Goal: Transaction & Acquisition: Purchase product/service

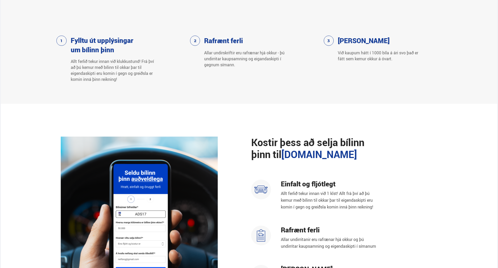
click at [495, 66] on div "Fylltu út upplýsingar um bílinn þinn Allt ferlið tekur innan við klukkustund! F…" at bounding box center [249, 59] width 496 height 47
drag, startPoint x: 497, startPoint y: 80, endPoint x: 497, endPoint y: 85, distance: 5.5
click at [497, 85] on section "Fylltu út upplýsingar um bílinn þinn Allt ferlið tekur innan við klukkustund! F…" at bounding box center [249, 45] width 496 height 118
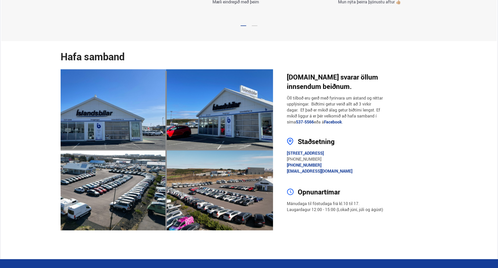
scroll to position [893, 0]
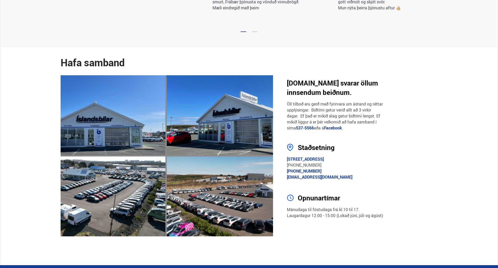
click at [374, 147] on h4 "Staðsetning" at bounding box center [341, 147] width 86 height 9
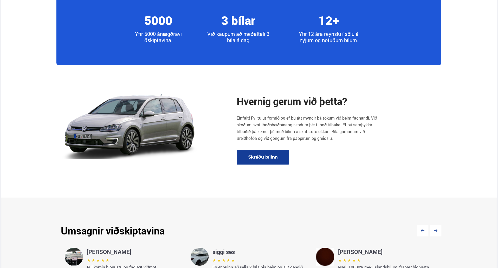
scroll to position [604, 0]
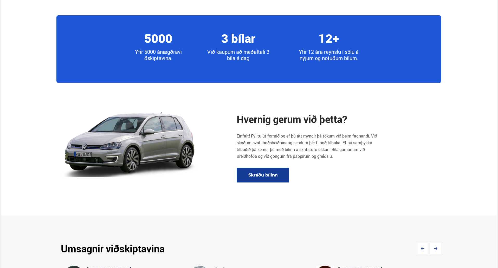
click at [260, 175] on link "Skráðu bílinn" at bounding box center [262, 175] width 52 height 15
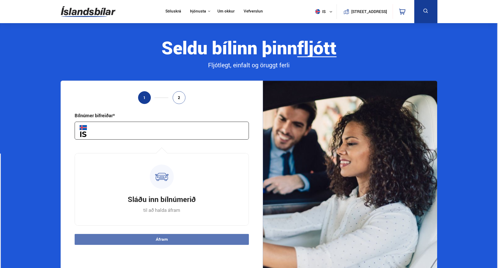
click at [170, 207] on p "til að halda áfram" at bounding box center [161, 210] width 37 height 6
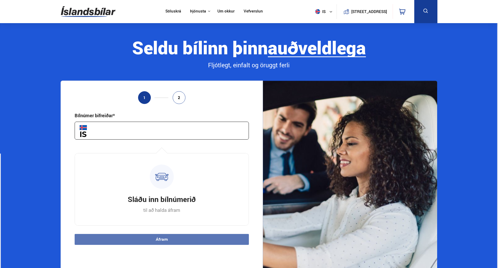
click at [134, 130] on input "text" at bounding box center [162, 131] width 174 height 18
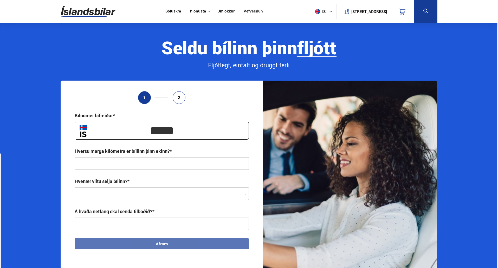
type input "*****"
click at [163, 169] on input "text" at bounding box center [162, 163] width 174 height 12
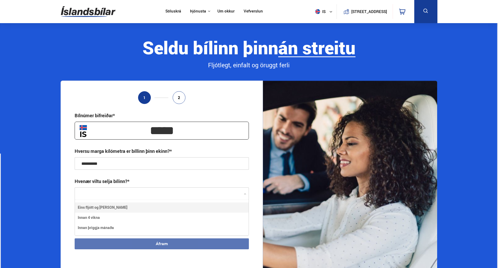
click at [146, 192] on div at bounding box center [162, 194] width 174 height 12
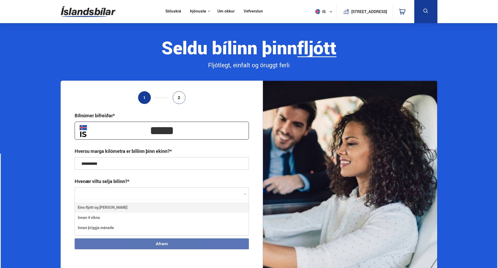
type input "**********"
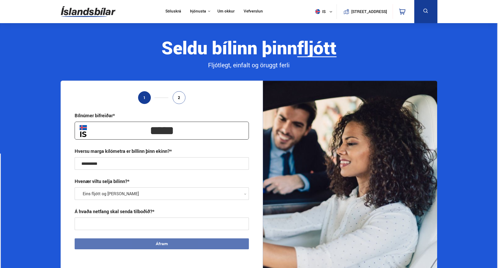
click at [120, 225] on input "text" at bounding box center [162, 224] width 174 height 12
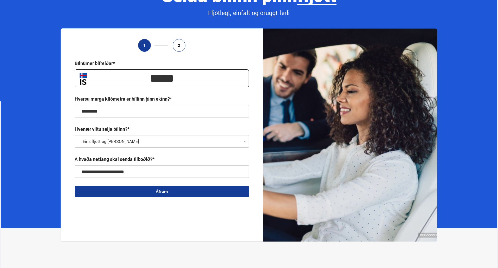
scroll to position [52, 0]
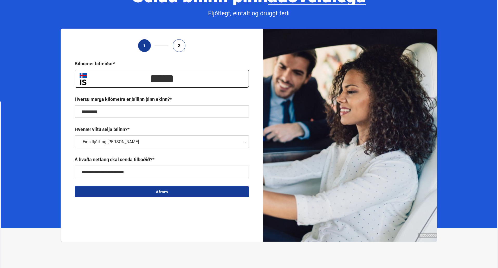
type input "**********"
click at [180, 43] on span "2" at bounding box center [179, 45] width 2 height 4
click at [160, 196] on button "Áfram" at bounding box center [162, 191] width 174 height 11
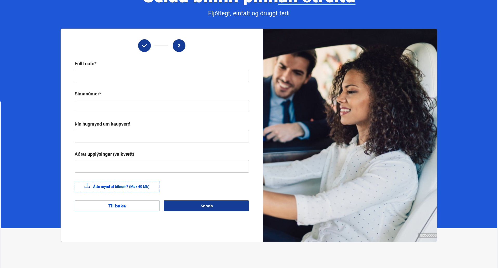
click at [111, 204] on button "Til baka" at bounding box center [117, 205] width 85 height 11
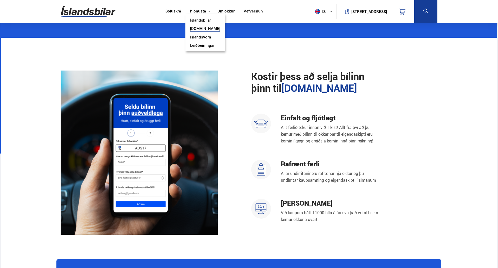
click at [202, 22] on link "Íslandsbílar" at bounding box center [200, 20] width 21 height 5
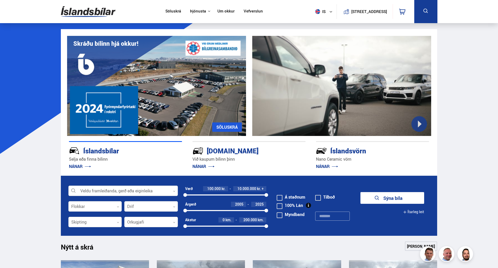
click at [168, 191] on div at bounding box center [122, 191] width 109 height 10
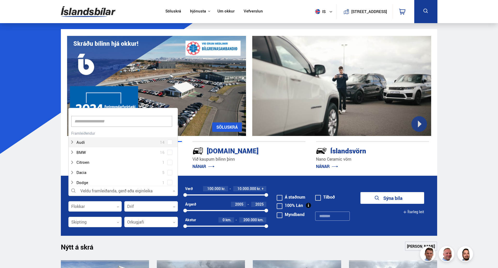
scroll to position [77, 108]
type input "***"
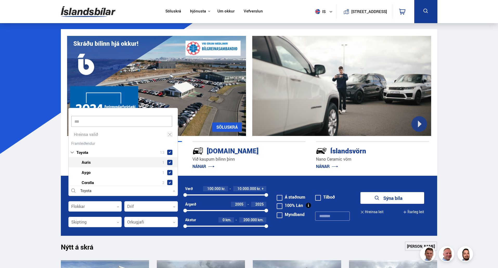
click at [90, 165] on div "Toyota 13 Toyota Auris 1 Toyota Aygo 1 Toyota Corolla 2 Toyota Highlander 1 Toy…" at bounding box center [123, 194] width 109 height 109
click at [117, 160] on div at bounding box center [128, 163] width 96 height 8
click at [168, 164] on span at bounding box center [169, 162] width 5 height 5
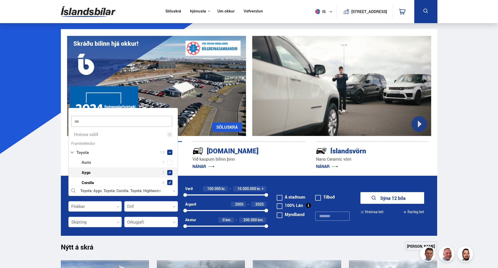
click at [169, 172] on span at bounding box center [169, 172] width 5 height 5
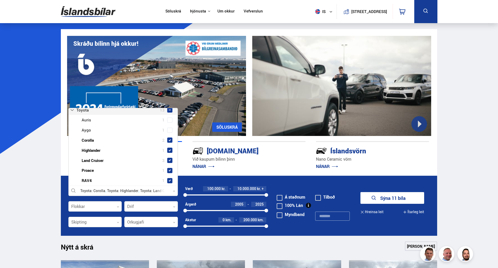
scroll to position [47, 0]
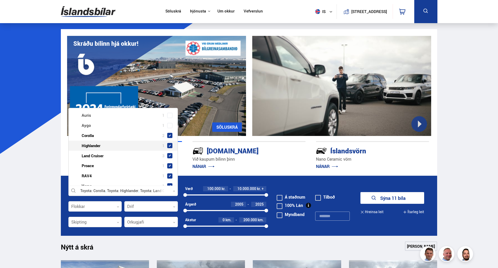
click at [170, 143] on span at bounding box center [169, 145] width 5 height 5
click at [169, 155] on span at bounding box center [170, 156] width 2 height 2
click at [169, 165] on span at bounding box center [170, 166] width 2 height 2
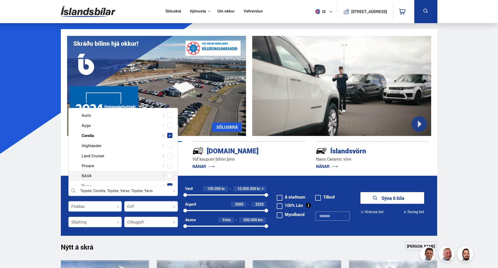
click at [169, 176] on span at bounding box center [170, 176] width 2 height 2
click at [170, 184] on span at bounding box center [169, 185] width 5 height 5
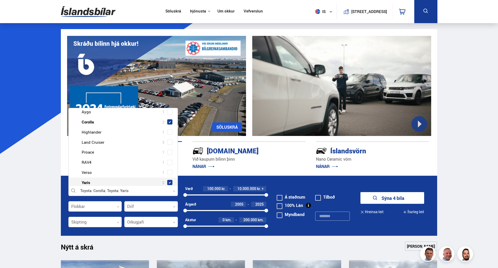
click at [169, 183] on span at bounding box center [170, 182] width 2 height 2
click at [164, 232] on form "Toyota Corolla Veldu framleiðanda, gerð eða eiginleika 1 toy Hreinsa valið Audi…" at bounding box center [249, 206] width 376 height 60
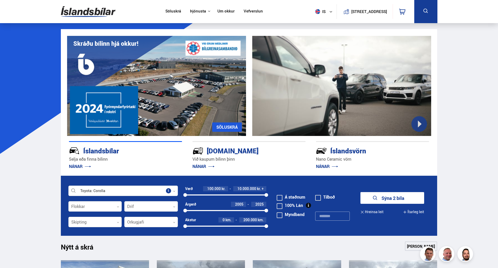
click at [397, 199] on button "Sýna 2 bíla" at bounding box center [392, 198] width 64 height 12
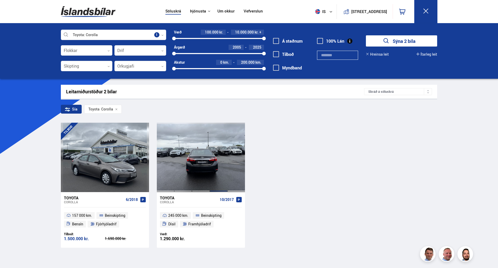
click at [208, 153] on div at bounding box center [201, 157] width 18 height 69
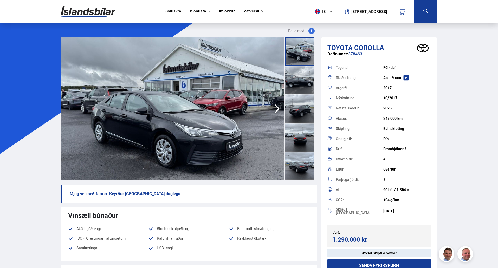
click at [278, 106] on icon "button" at bounding box center [277, 108] width 10 height 12
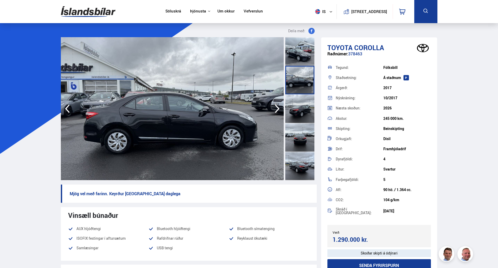
click at [278, 106] on icon "button" at bounding box center [277, 108] width 10 height 12
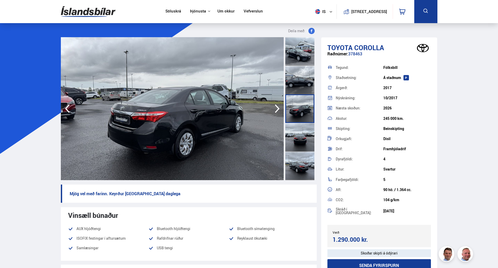
click at [278, 106] on icon "button" at bounding box center [277, 108] width 10 height 12
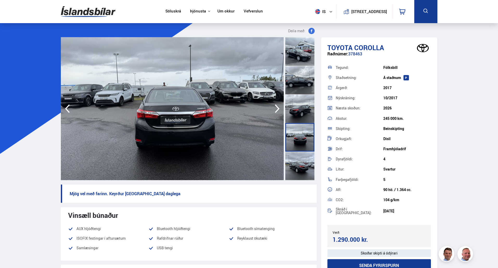
click at [278, 106] on icon "button" at bounding box center [277, 108] width 10 height 12
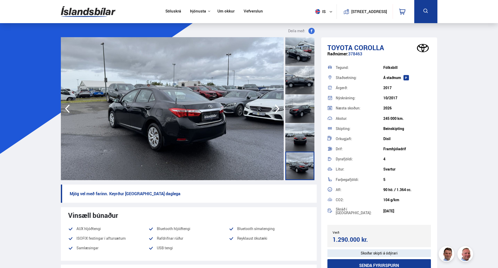
click at [278, 106] on icon "button" at bounding box center [277, 108] width 10 height 12
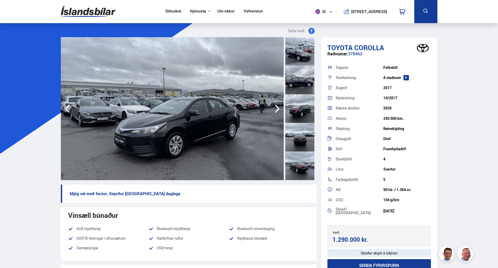
click at [278, 106] on icon "button" at bounding box center [277, 108] width 10 height 12
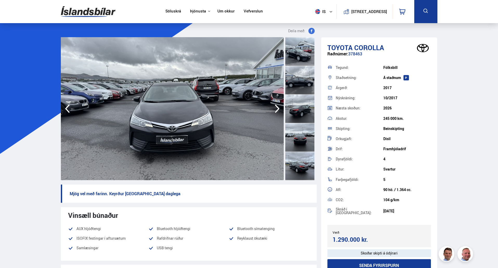
click at [278, 106] on icon "button" at bounding box center [277, 108] width 10 height 12
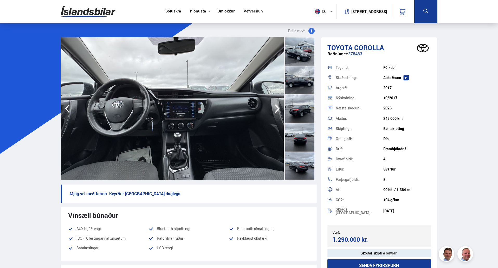
click at [278, 106] on icon "button" at bounding box center [277, 108] width 10 height 12
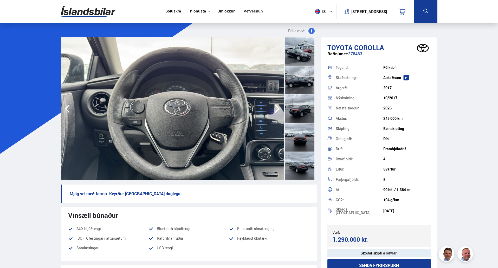
click at [278, 106] on icon "button" at bounding box center [277, 108] width 10 height 12
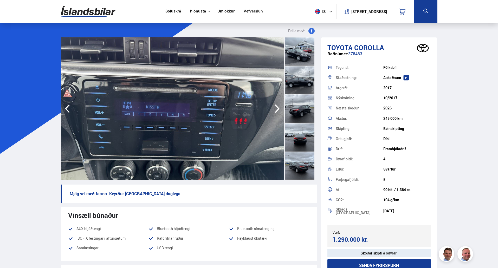
click at [277, 106] on icon "button" at bounding box center [277, 108] width 10 height 12
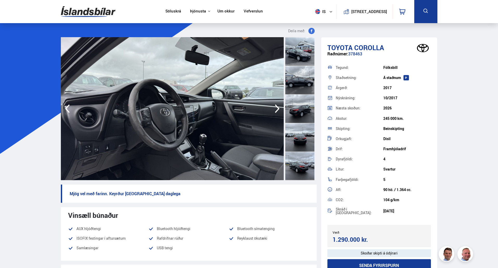
click at [277, 106] on icon "button" at bounding box center [277, 108] width 10 height 12
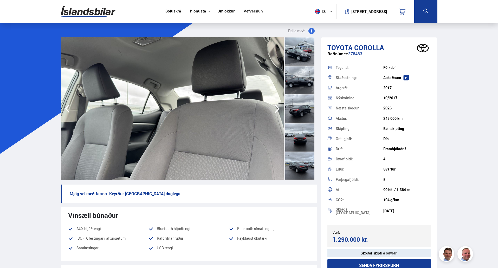
click at [277, 106] on icon "button" at bounding box center [277, 108] width 10 height 12
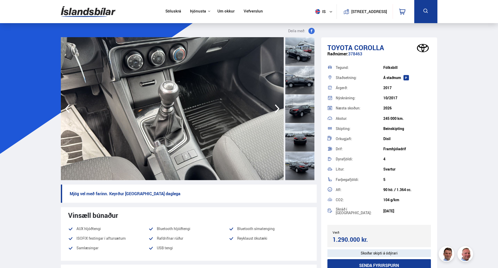
click at [277, 106] on icon "button" at bounding box center [277, 108] width 10 height 12
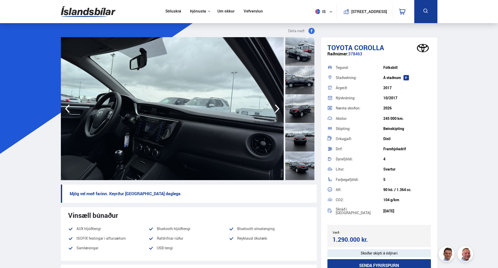
click at [277, 106] on icon "button" at bounding box center [277, 108] width 10 height 12
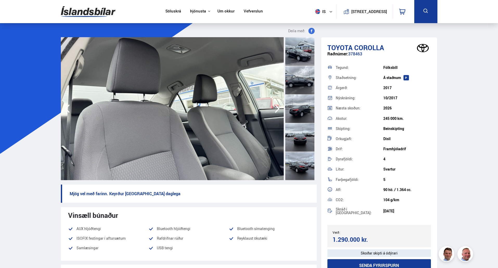
click at [277, 106] on icon "button" at bounding box center [277, 108] width 10 height 12
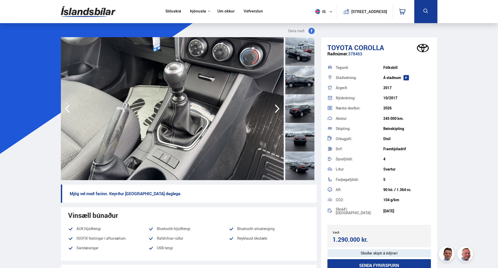
click at [277, 106] on icon "button" at bounding box center [277, 108] width 10 height 12
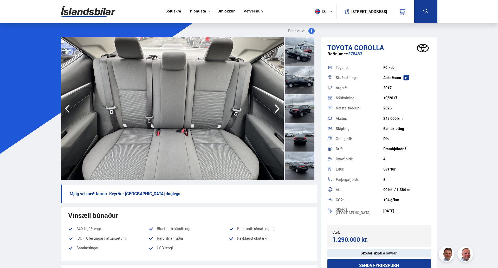
click at [277, 106] on icon "button" at bounding box center [277, 108] width 10 height 12
